Goal: Check status: Check status

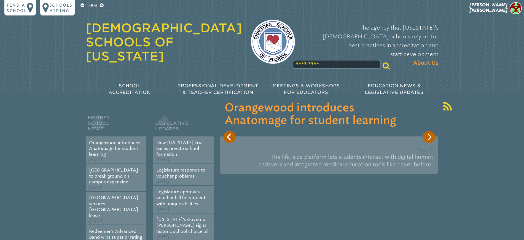
click at [497, 9] on span "Nicole Spadaro" at bounding box center [489, 7] width 38 height 11
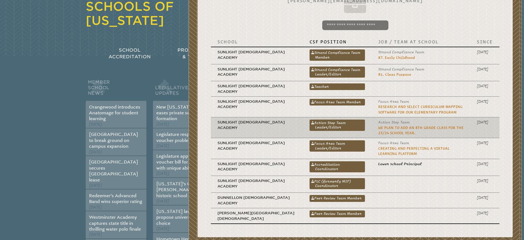
scroll to position [69, 0]
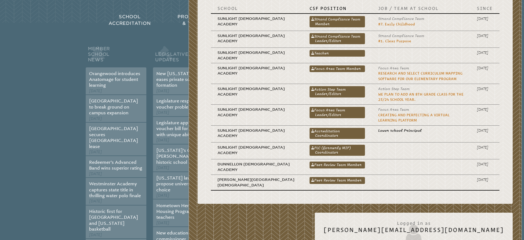
click at [310, 148] on link "PLC (formerly MIP) Coordinator" at bounding box center [337, 150] width 55 height 11
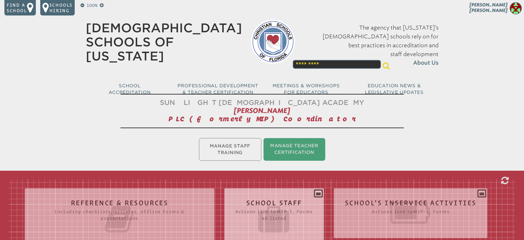
click at [265, 204] on icon at bounding box center [275, 219] width 78 height 31
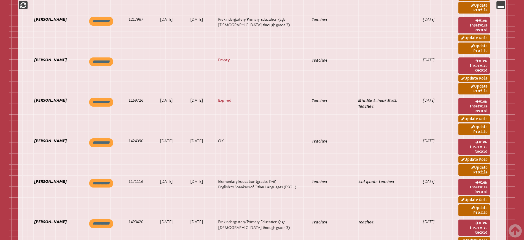
scroll to position [1172, 0]
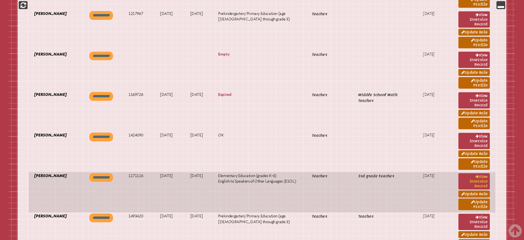
click at [465, 176] on link "View inservice record" at bounding box center [474, 181] width 31 height 16
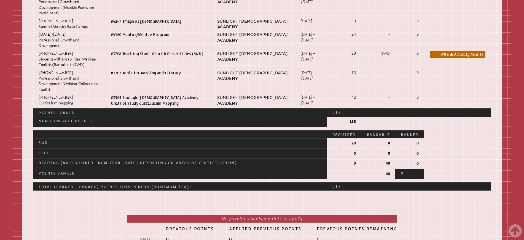
scroll to position [517, 0]
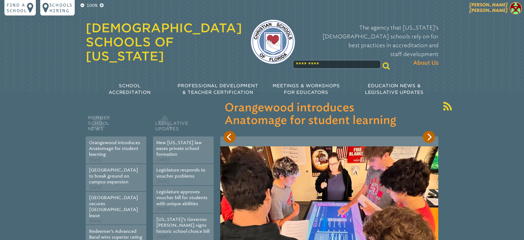
click at [500, 7] on span "Nicole Spadaro" at bounding box center [489, 7] width 38 height 11
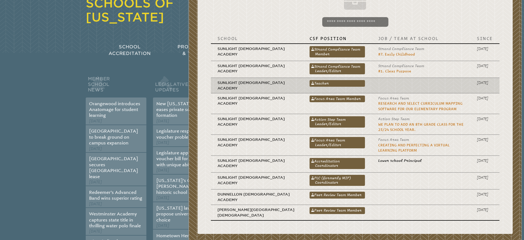
scroll to position [69, 0]
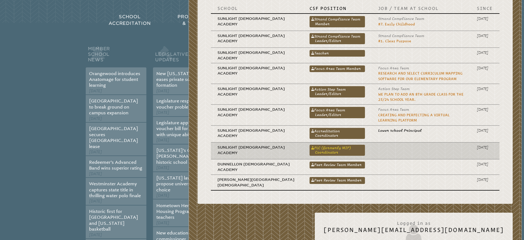
click at [310, 151] on link "PLC (formerly MIP) Coordinator" at bounding box center [337, 150] width 55 height 11
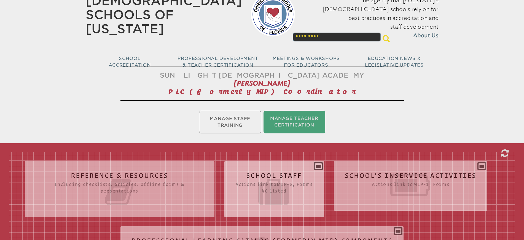
scroll to position [69, 0]
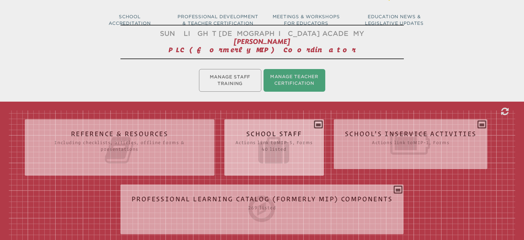
click at [282, 133] on h2 "School Staff Actions link to mip-5 , Forms 40 listed" at bounding box center [275, 147] width 78 height 35
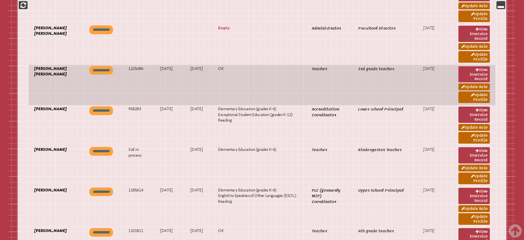
scroll to position [1689, 0]
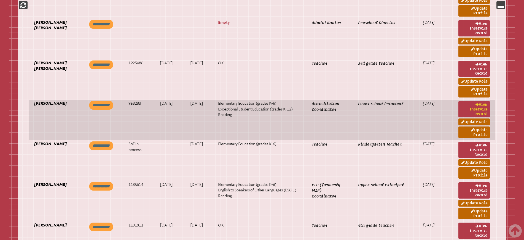
click at [482, 103] on link "View inservice record" at bounding box center [474, 109] width 31 height 16
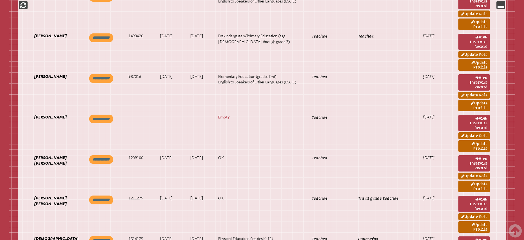
scroll to position [1345, 0]
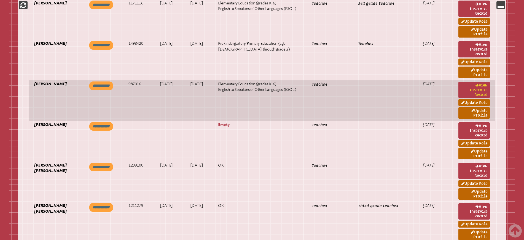
click at [476, 86] on link "View inservice record" at bounding box center [474, 90] width 31 height 16
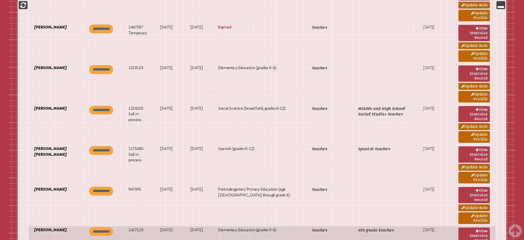
scroll to position [517, 0]
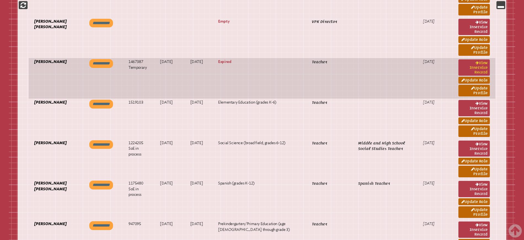
click at [476, 64] on link "View inservice record" at bounding box center [474, 67] width 31 height 16
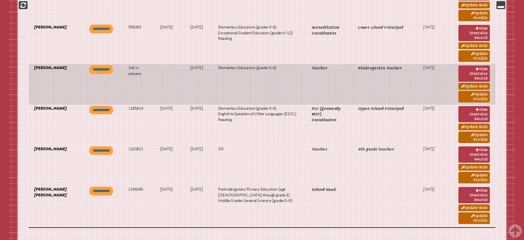
scroll to position [1758, 0]
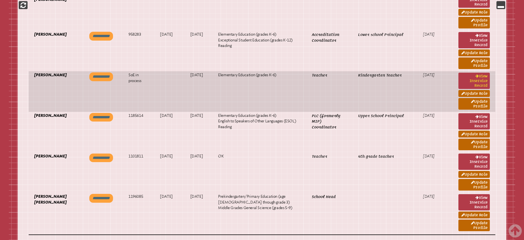
click at [470, 76] on link "View inservice record" at bounding box center [474, 81] width 31 height 16
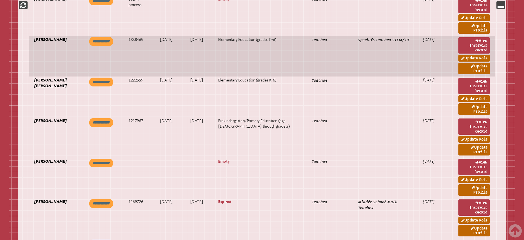
scroll to position [1069, 0]
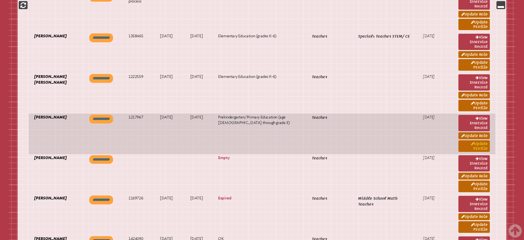
click at [477, 146] on link "Update Profile" at bounding box center [474, 146] width 31 height 12
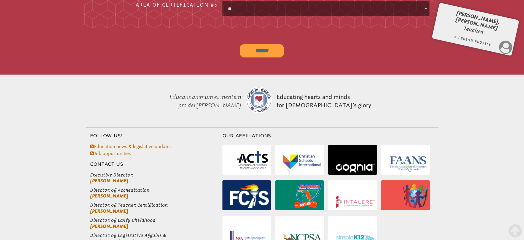
scroll to position [850, 0]
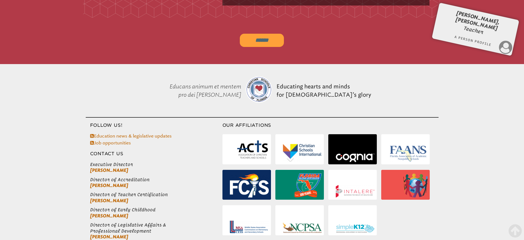
scroll to position [877, 0]
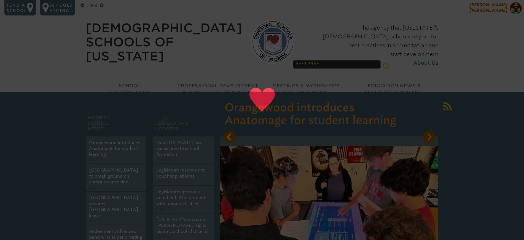
click at [497, 9] on span "Nicole Spadaro" at bounding box center [489, 7] width 38 height 11
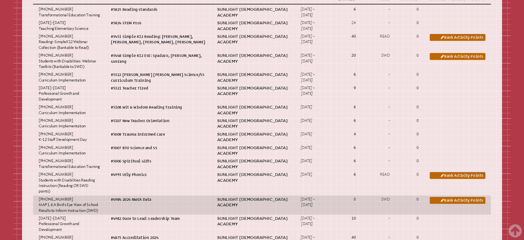
scroll to position [379, 0]
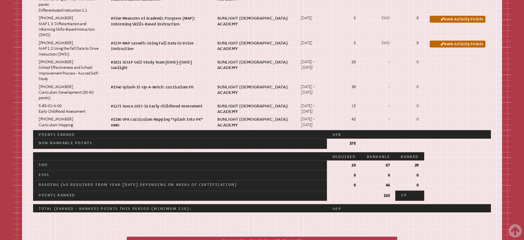
scroll to position [896, 0]
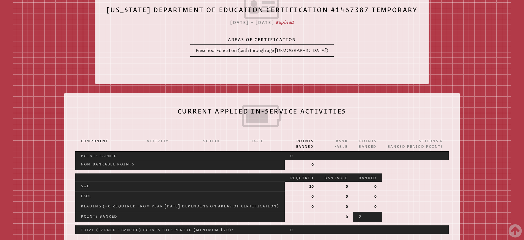
scroll to position [138, 0]
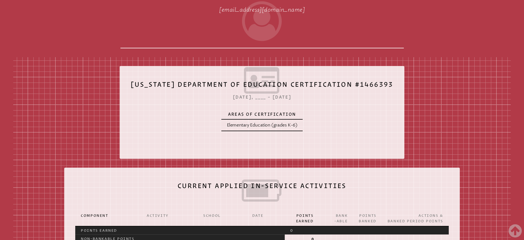
scroll to position [138, 0]
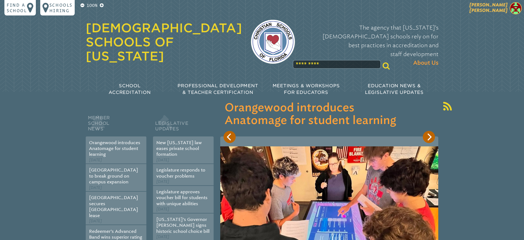
click at [495, 4] on span "Nicole Spadaro" at bounding box center [489, 7] width 38 height 11
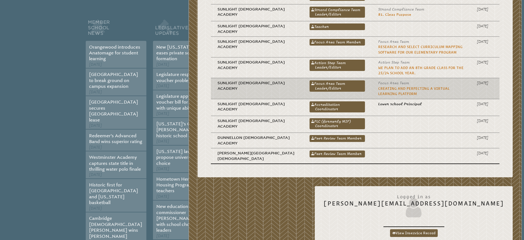
scroll to position [103, 0]
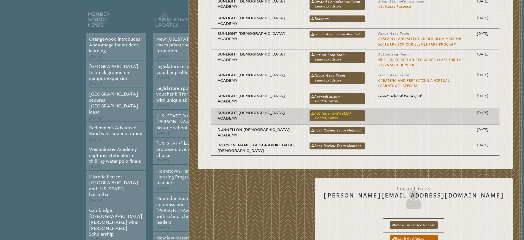
click at [310, 114] on link "PLC (formerly MIP) Coordinator" at bounding box center [337, 115] width 55 height 11
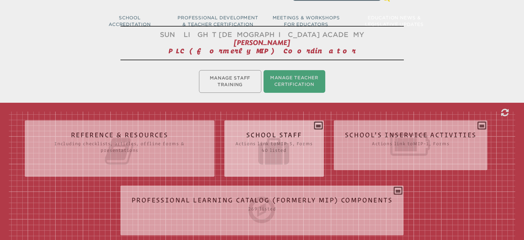
scroll to position [69, 0]
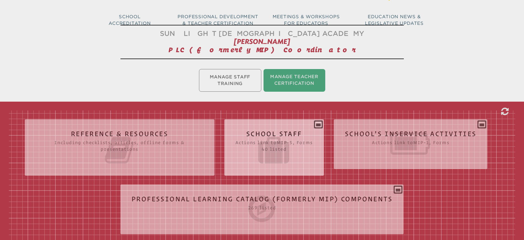
click at [264, 133] on h2 "School Staff Actions link to mip-5 , Forms 40 listed" at bounding box center [275, 147] width 78 height 35
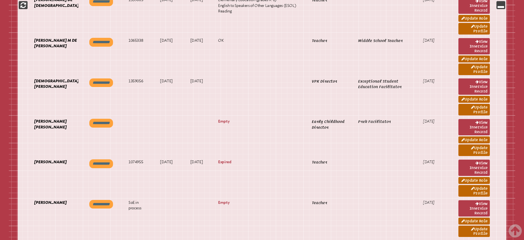
scroll to position [862, 0]
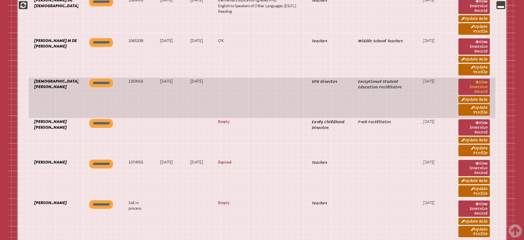
click at [481, 82] on link "View inservice record" at bounding box center [474, 87] width 31 height 16
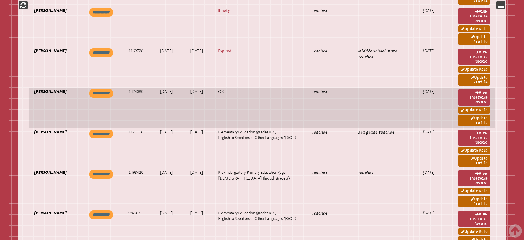
scroll to position [1241, 0]
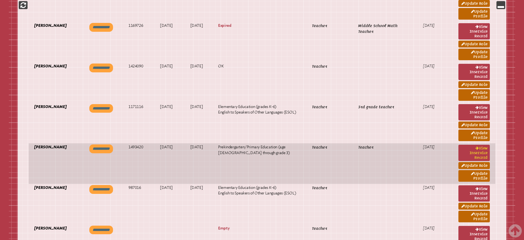
click at [478, 146] on icon at bounding box center [477, 148] width 3 height 4
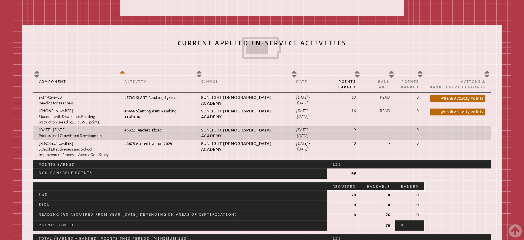
scroll to position [276, 0]
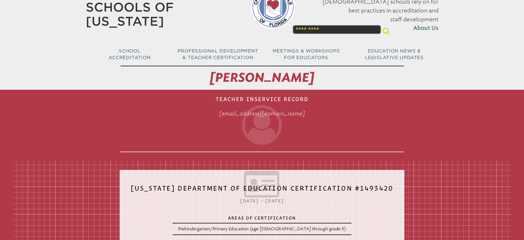
scroll to position [34, 0]
